Goal: Task Accomplishment & Management: Complete application form

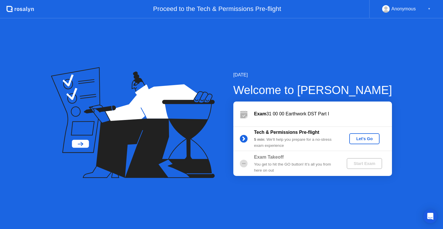
click at [365, 137] on div "Let's Go" at bounding box center [364, 138] width 26 height 5
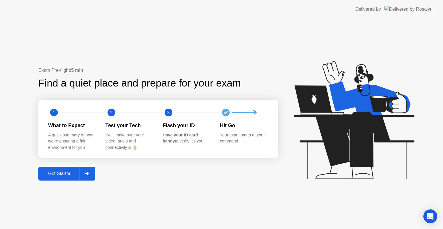
click at [65, 174] on div "Get Started" at bounding box center [59, 173] width 39 height 5
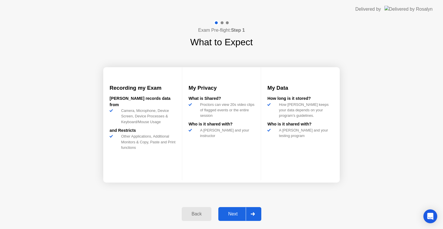
click at [240, 209] on button "Next" at bounding box center [239, 214] width 43 height 14
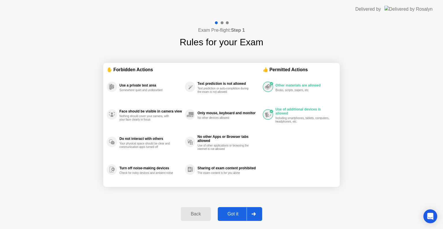
click at [239, 210] on button "Got it" at bounding box center [240, 214] width 44 height 14
select select "**********"
select select "*******"
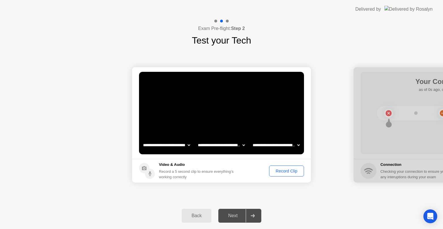
click at [284, 172] on div "Record Clip" at bounding box center [286, 171] width 31 height 5
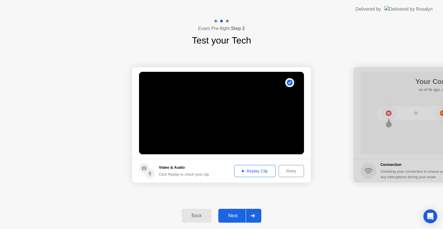
click at [246, 167] on button "Replay Clip" at bounding box center [255, 171] width 42 height 12
click at [232, 213] on div "Next" at bounding box center [233, 215] width 26 height 5
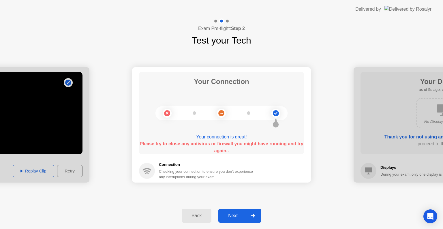
click at [233, 215] on div "Next" at bounding box center [233, 215] width 26 height 5
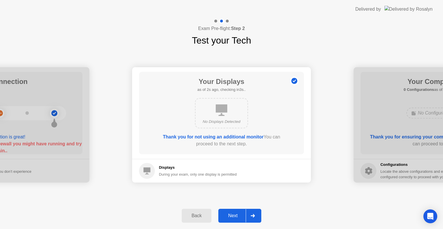
click at [233, 215] on div "Next" at bounding box center [233, 215] width 26 height 5
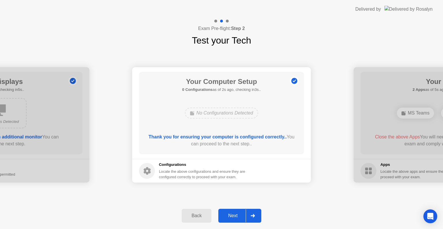
click at [233, 215] on div "Next" at bounding box center [233, 215] width 26 height 5
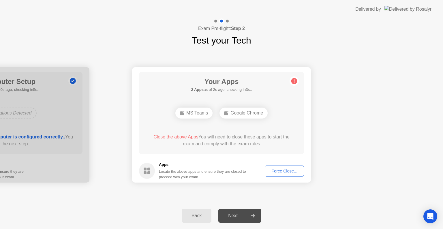
click at [233, 215] on div "Next" at bounding box center [233, 215] width 26 height 5
click at [282, 169] on div "Force Close..." at bounding box center [284, 171] width 35 height 5
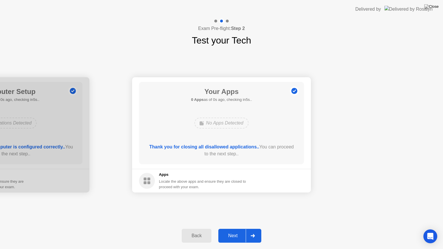
click at [237, 229] on div "Next" at bounding box center [233, 235] width 26 height 5
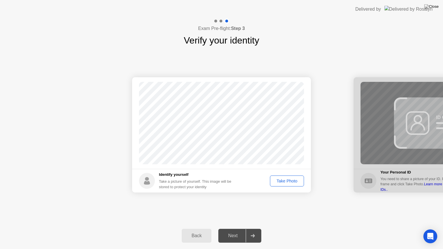
click at [283, 187] on footer "Identify yourself Take a picture of yourself. This image will be stored to prot…" at bounding box center [221, 181] width 179 height 24
click at [284, 180] on div "Take Photo" at bounding box center [287, 181] width 30 height 5
click at [232, 229] on div "Next" at bounding box center [233, 235] width 26 height 5
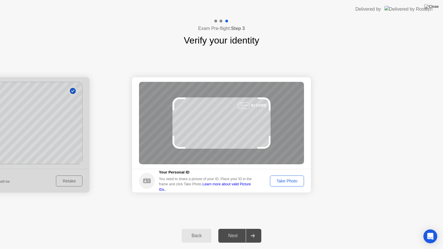
click at [293, 180] on div "Take Photo" at bounding box center [287, 181] width 30 height 5
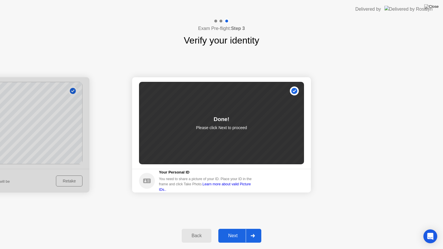
click at [235, 229] on div "Next" at bounding box center [233, 235] width 26 height 5
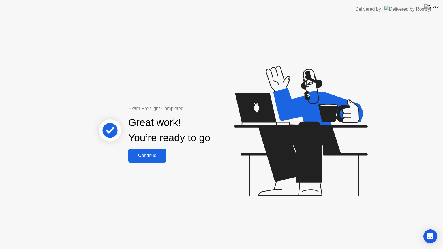
click at [152, 156] on div "Continue" at bounding box center [147, 155] width 34 height 5
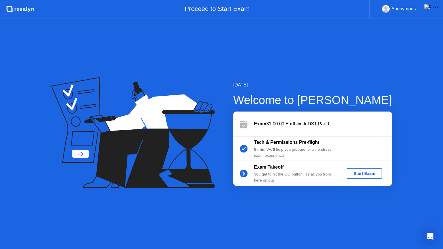
click at [364, 176] on button "Start Exam" at bounding box center [363, 173] width 35 height 11
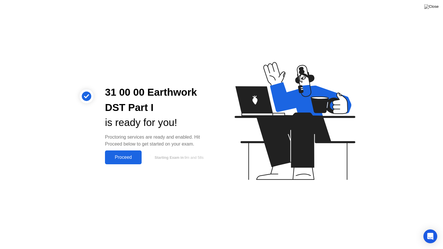
click at [124, 160] on div "Proceed" at bounding box center [123, 157] width 33 height 5
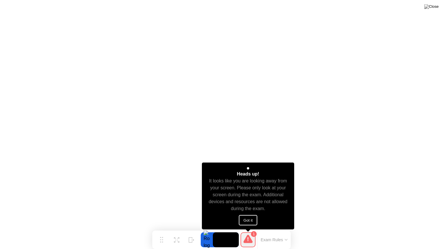
click at [248, 218] on button "Got it" at bounding box center [248, 220] width 18 height 10
